Goal: Information Seeking & Learning: Learn about a topic

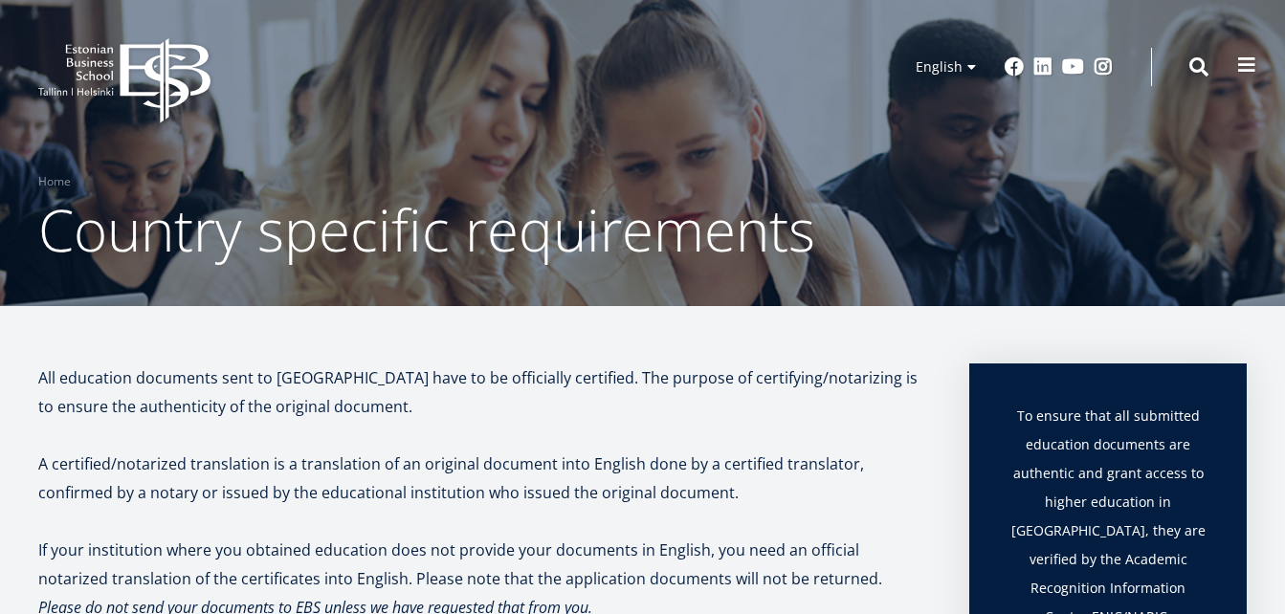
click at [1248, 68] on span at bounding box center [1246, 64] width 19 height 19
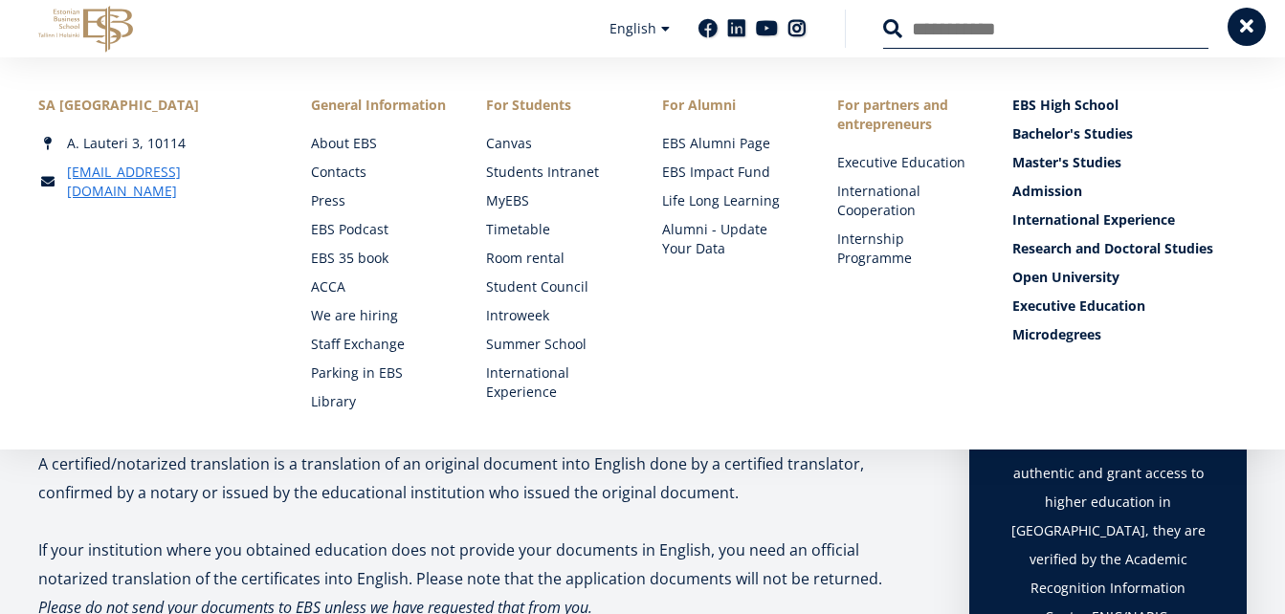
click at [1248, 68] on div "SA Estonian Business School A. Lauteri 3, 10114 ebs@ebs.ee Social Links Faceboo…" at bounding box center [642, 253] width 1285 height 392
click at [1248, 19] on span at bounding box center [1246, 26] width 19 height 19
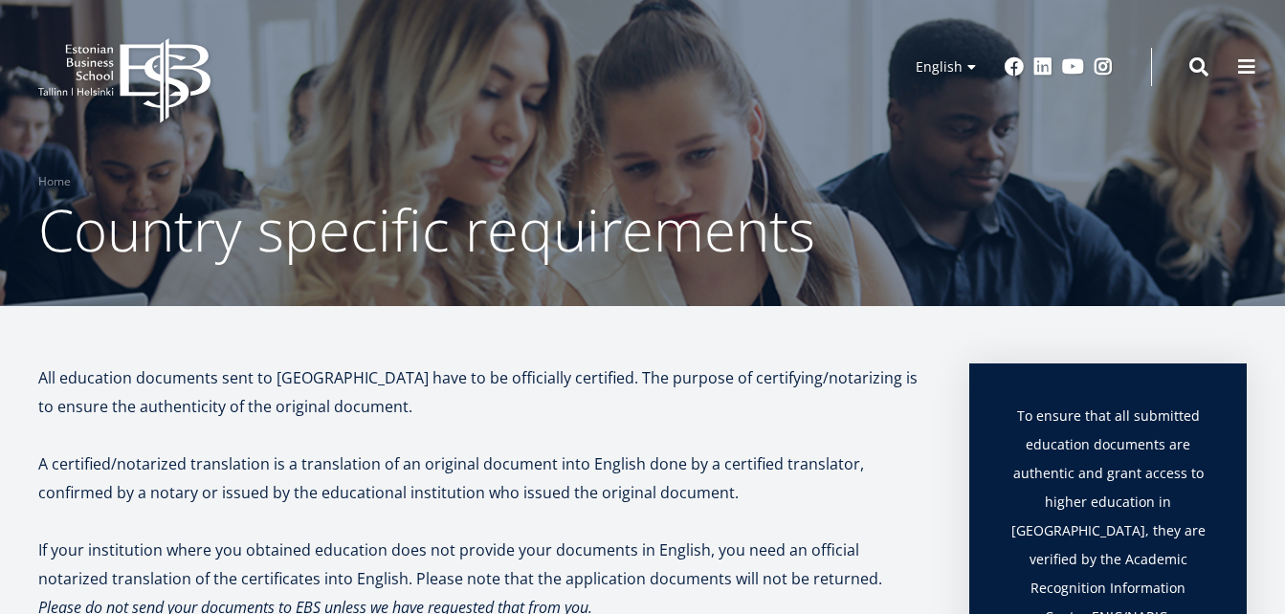
click at [102, 71] on icon "EBS Logo Created with Sketch." at bounding box center [124, 80] width 172 height 85
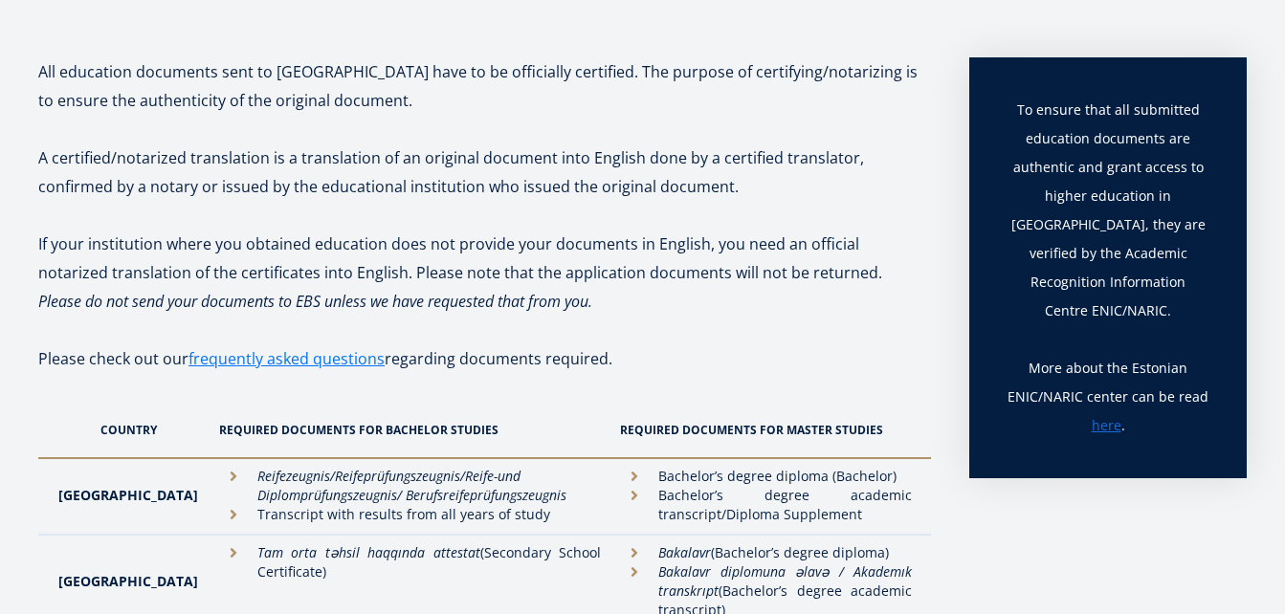
scroll to position [395, 0]
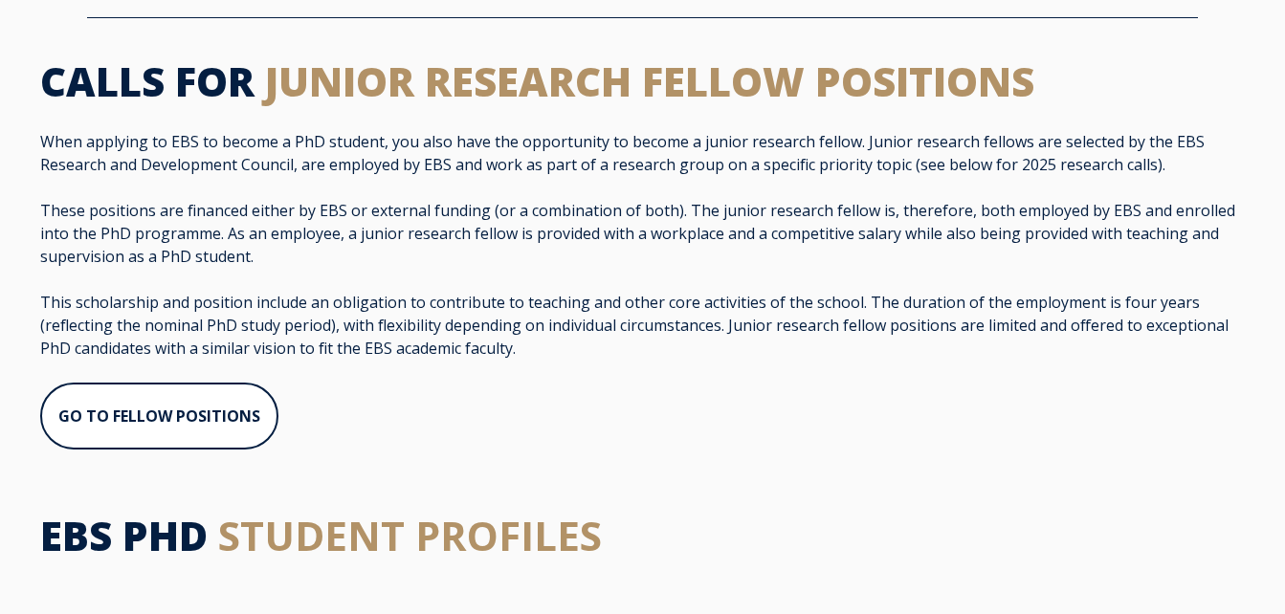
scroll to position [1085, 0]
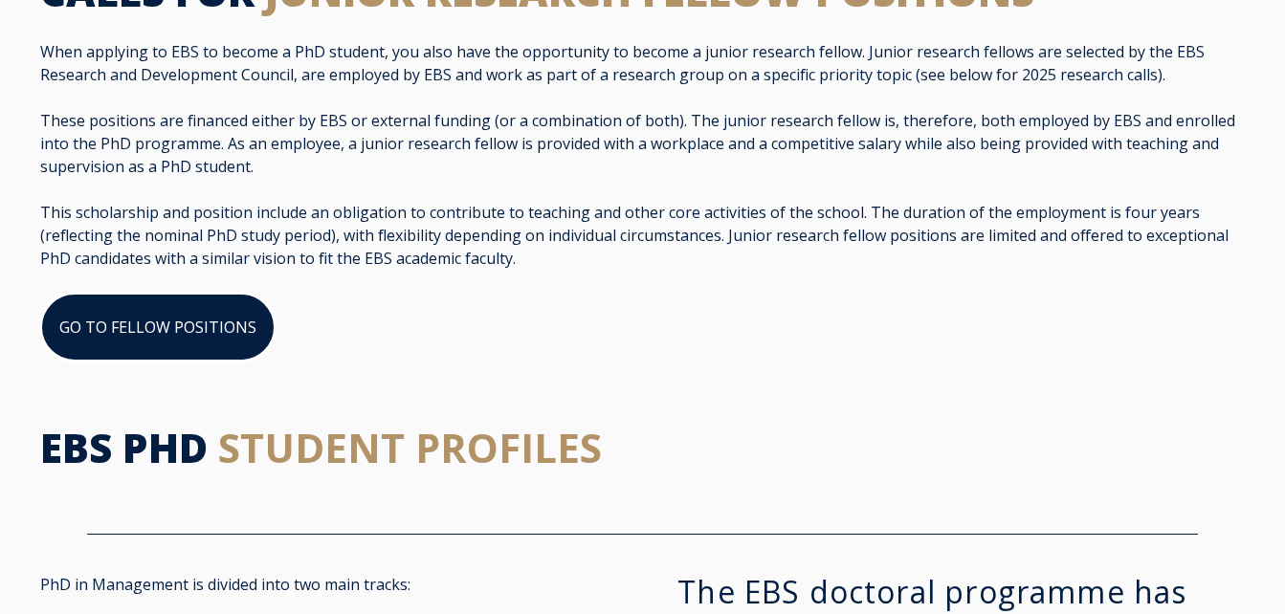
click at [171, 301] on link "GO TO FELLOW POSITIONS" at bounding box center [157, 327] width 235 height 69
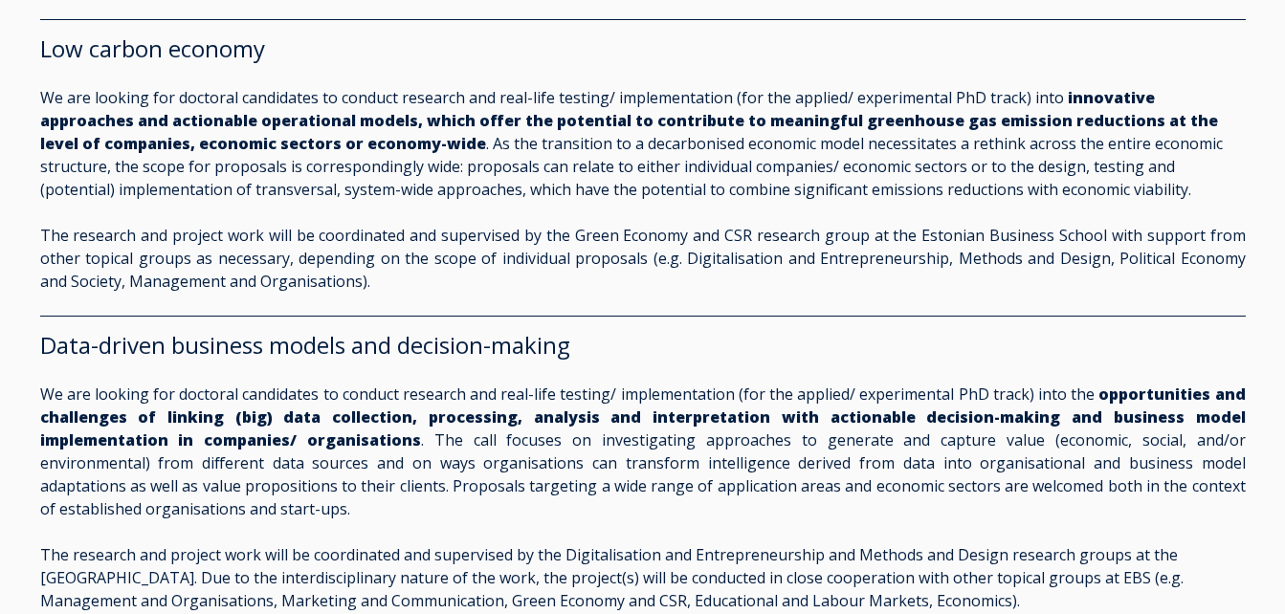
scroll to position [1875, 0]
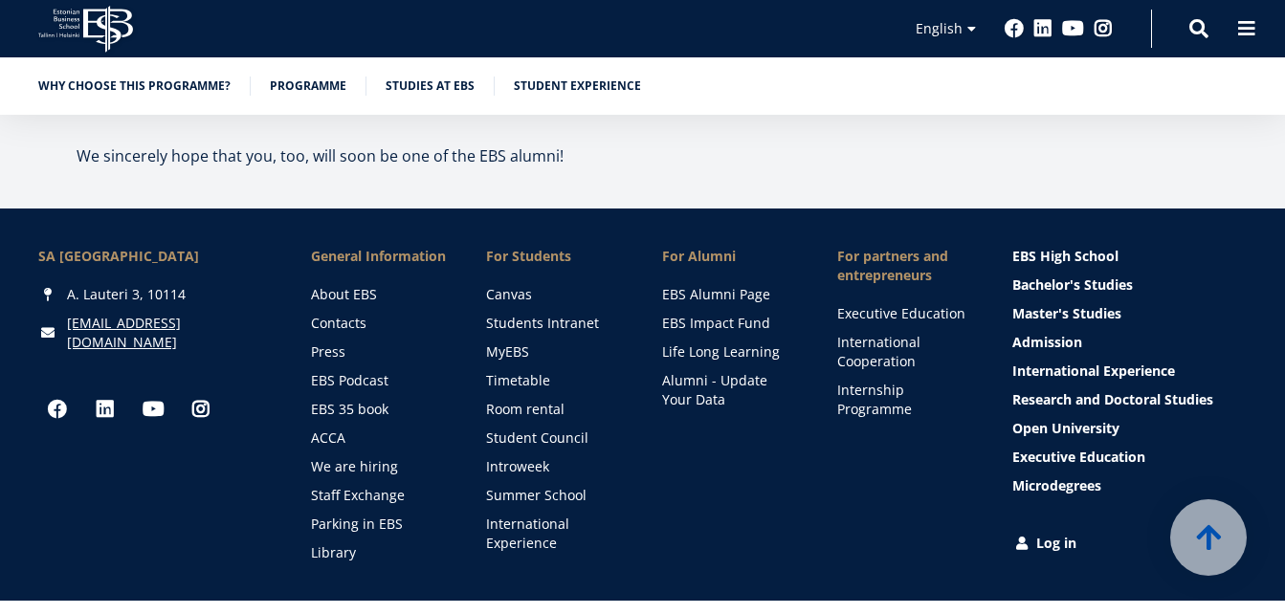
scroll to position [10310, 0]
